Goal: Information Seeking & Learning: Learn about a topic

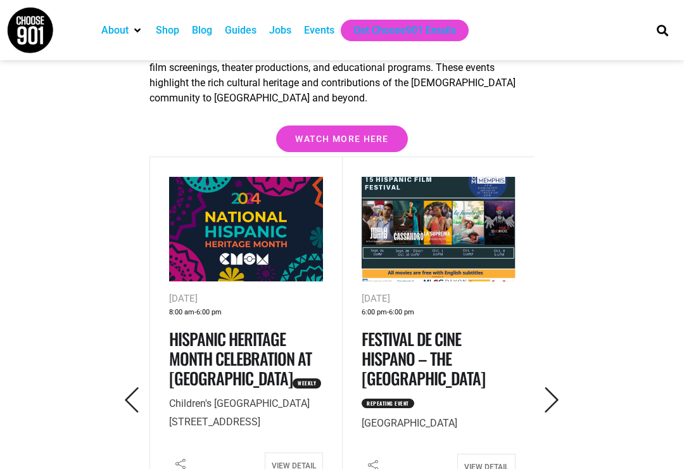
scroll to position [1828, 0]
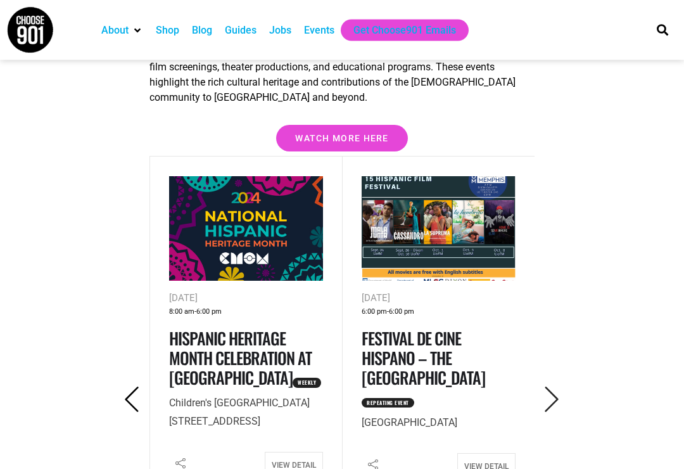
click at [125, 387] on icon "Previous" at bounding box center [132, 400] width 26 height 26
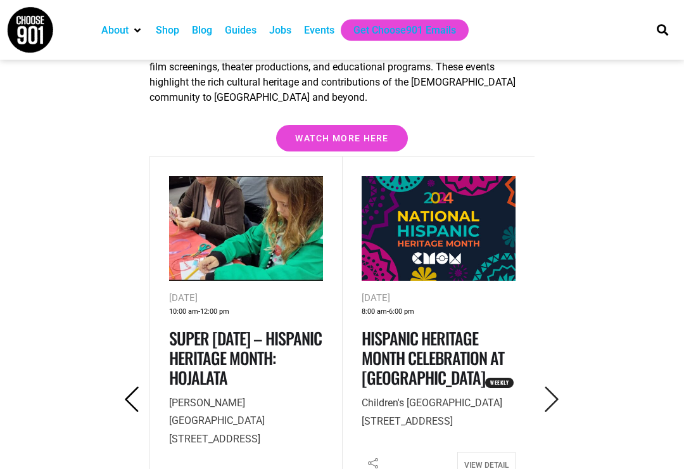
click at [132, 387] on icon "Previous" at bounding box center [132, 400] width 26 height 26
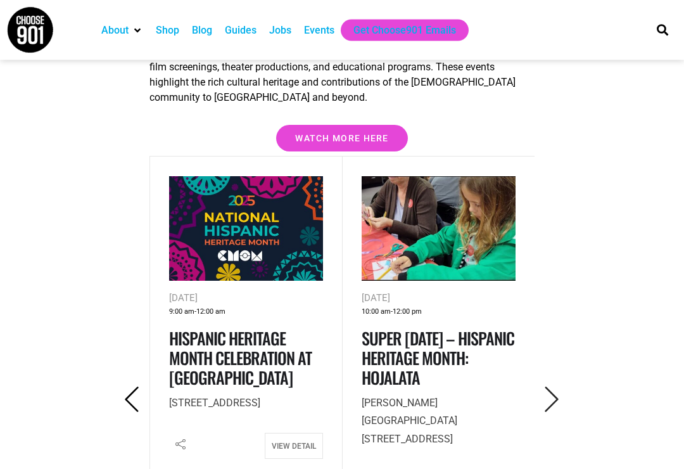
click at [128, 387] on icon "Previous" at bounding box center [132, 400] width 26 height 26
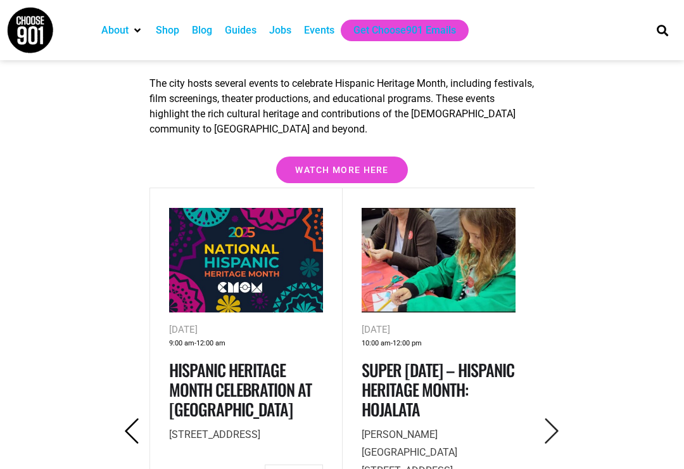
scroll to position [1797, 0]
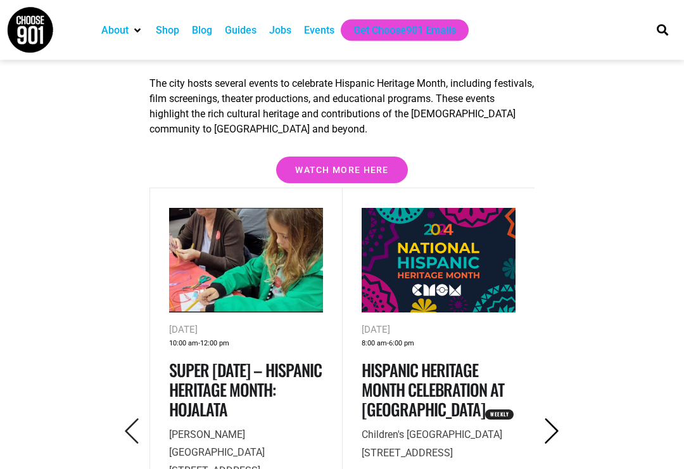
click at [544, 419] on icon "Next" at bounding box center [552, 432] width 26 height 26
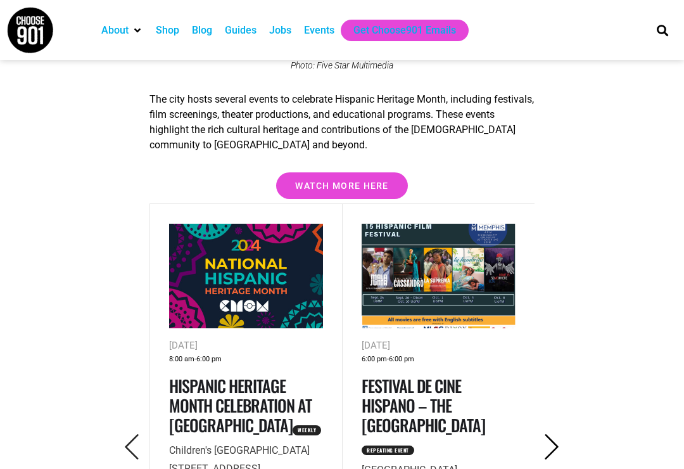
scroll to position [1781, 0]
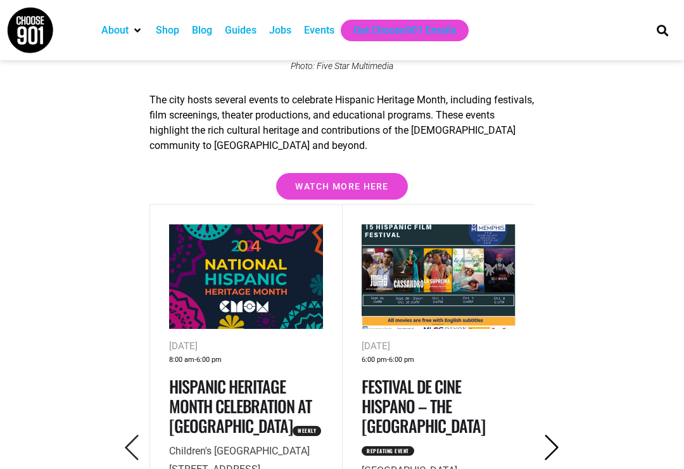
click at [554, 435] on icon "Next" at bounding box center [552, 448] width 26 height 26
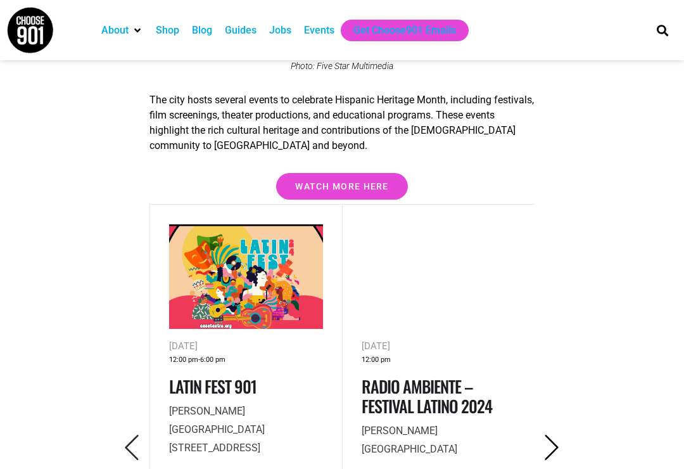
click at [543, 435] on icon "Next" at bounding box center [552, 448] width 26 height 26
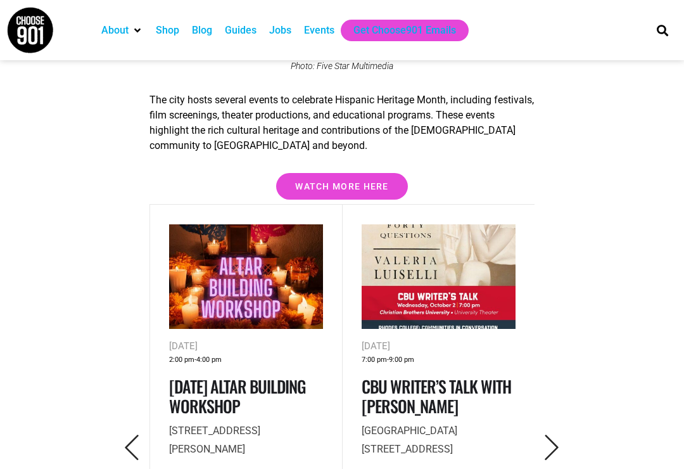
click at [130, 435] on icon "Previous" at bounding box center [132, 448] width 26 height 26
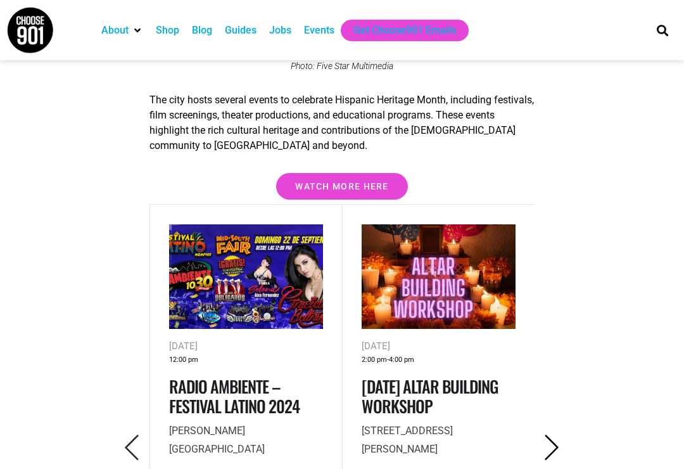
click at [557, 435] on icon "Next" at bounding box center [552, 448] width 26 height 26
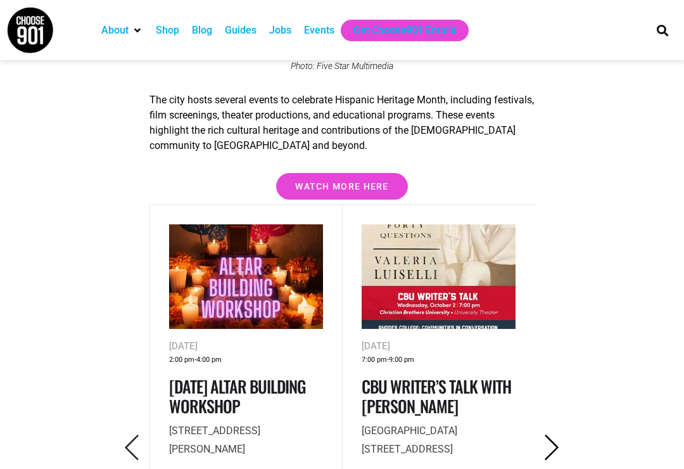
click at [544, 435] on icon "Next" at bounding box center [552, 448] width 26 height 26
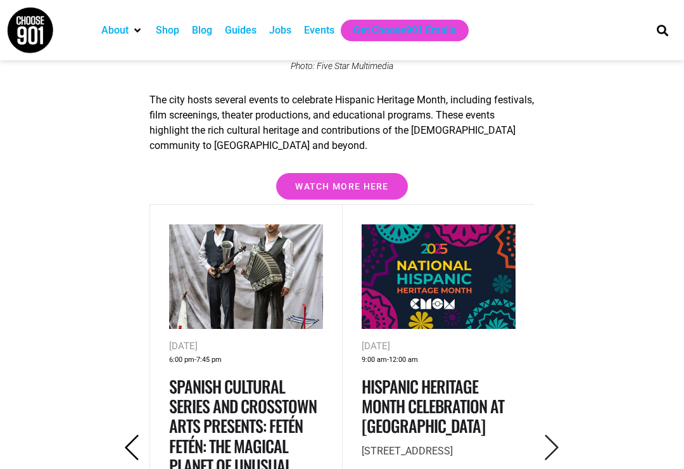
click at [132, 435] on icon "Previous" at bounding box center [132, 448] width 26 height 26
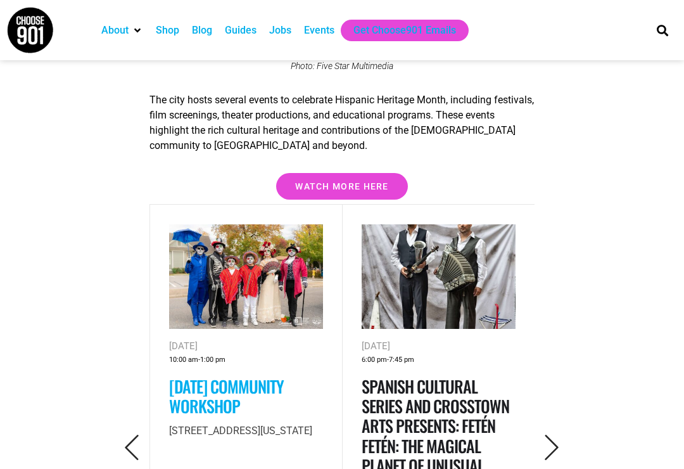
click at [257, 374] on link "[DATE] Community Workshop" at bounding box center [226, 396] width 115 height 44
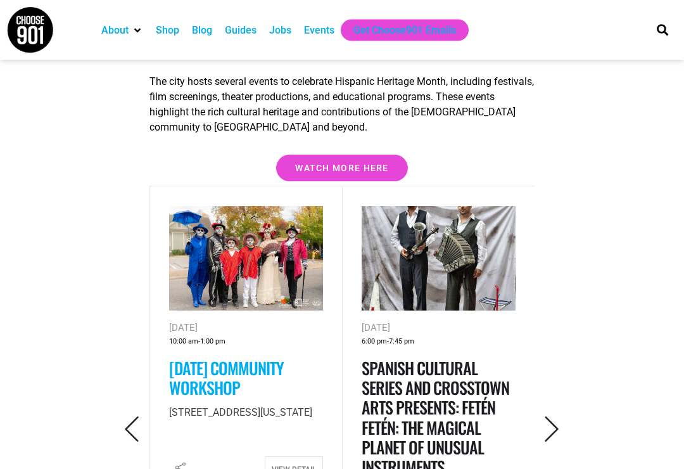
scroll to position [1799, 0]
click at [552, 416] on icon "Next" at bounding box center [552, 429] width 26 height 26
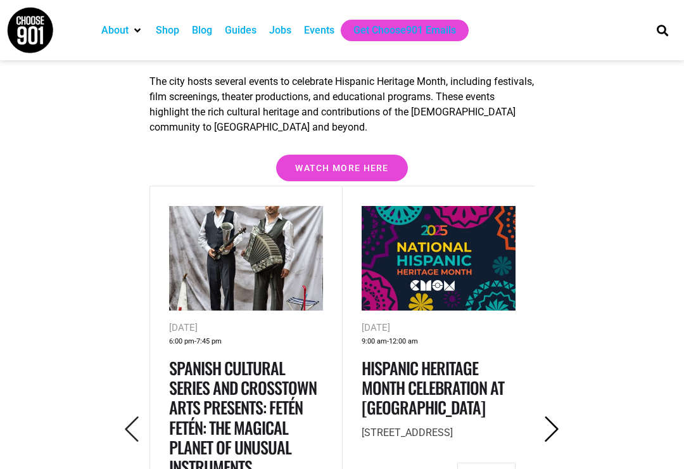
click at [556, 416] on icon "Next" at bounding box center [552, 429] width 26 height 26
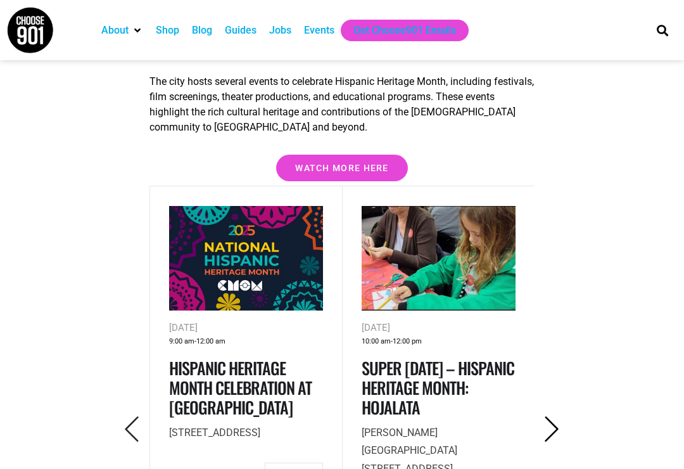
click at [555, 416] on icon "Next" at bounding box center [552, 429] width 26 height 26
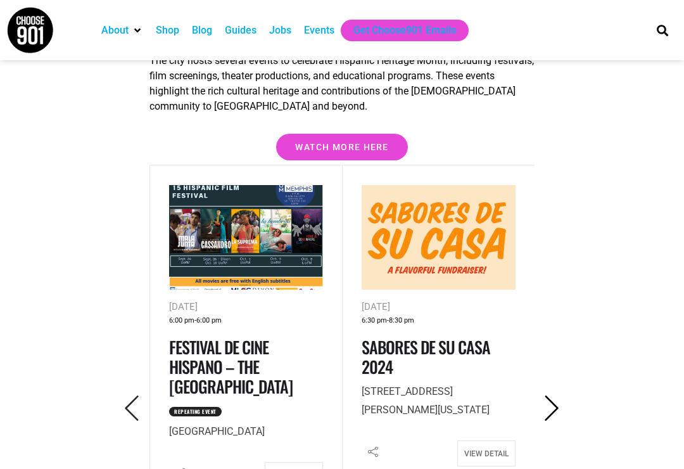
scroll to position [1819, 0]
click at [495, 441] on link "View Detail" at bounding box center [486, 454] width 58 height 26
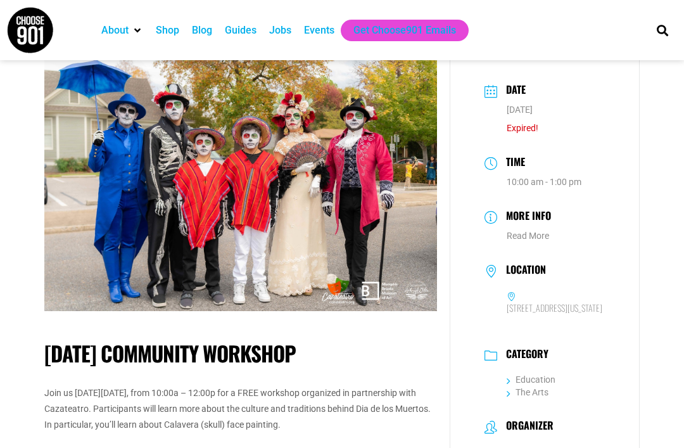
scroll to position [31, 0]
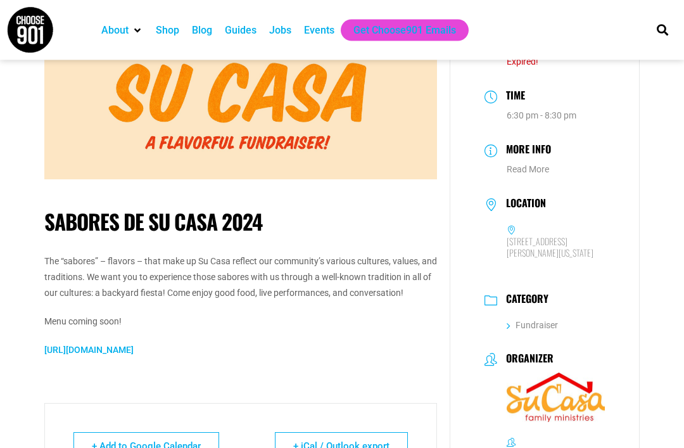
scroll to position [100, 0]
